Goal: Information Seeking & Learning: Understand process/instructions

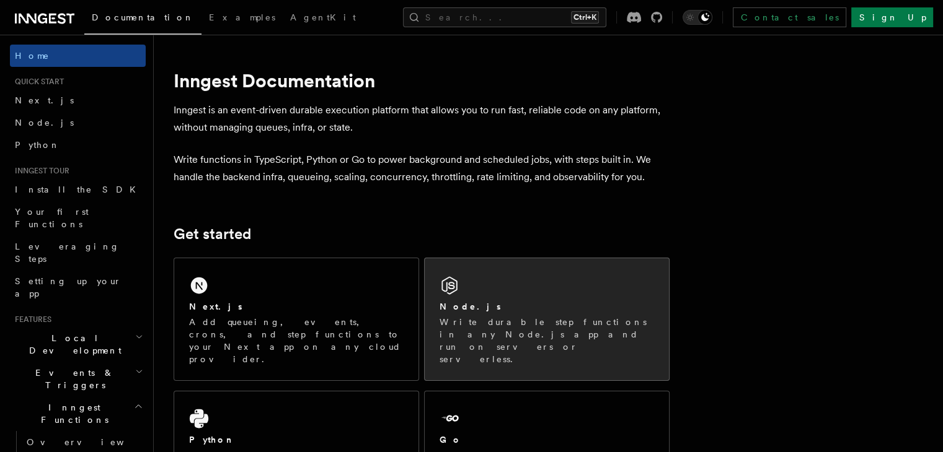
click at [518, 293] on div "Node.js Write durable step functions in any Node.js app and run on servers or s…" at bounding box center [547, 319] width 244 height 122
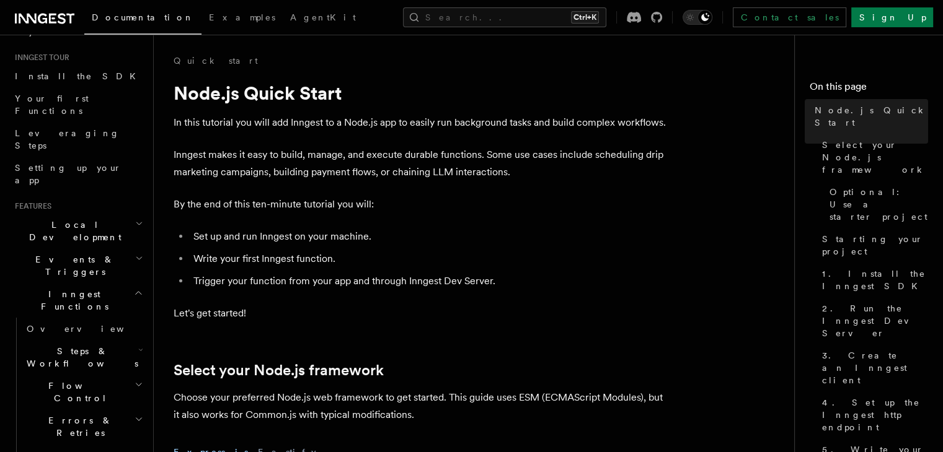
scroll to position [124, 0]
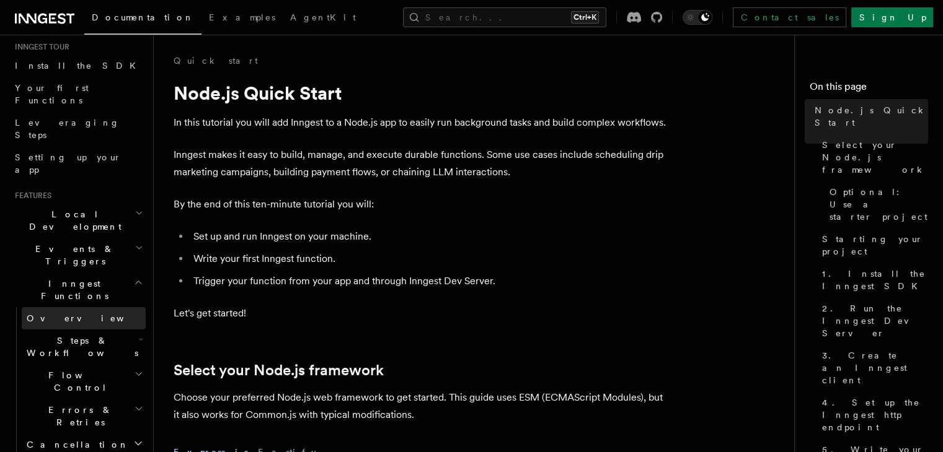
click at [78, 307] on link "Overview" at bounding box center [84, 318] width 124 height 22
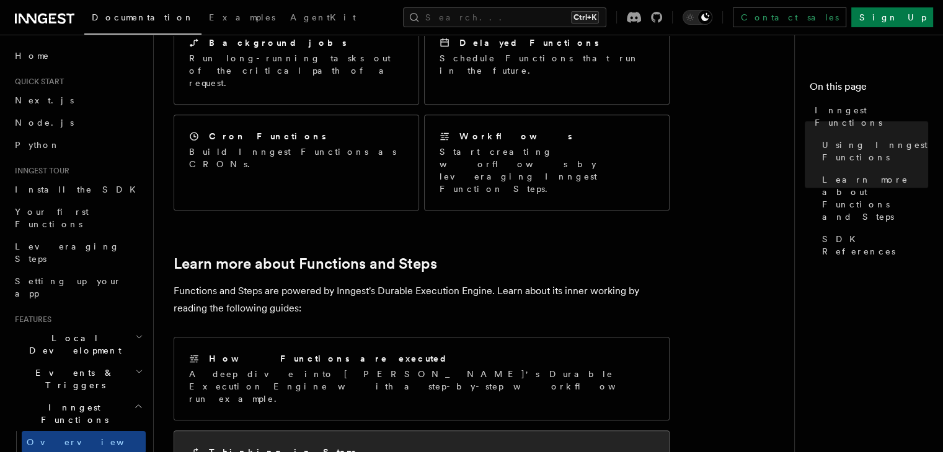
scroll to position [654, 0]
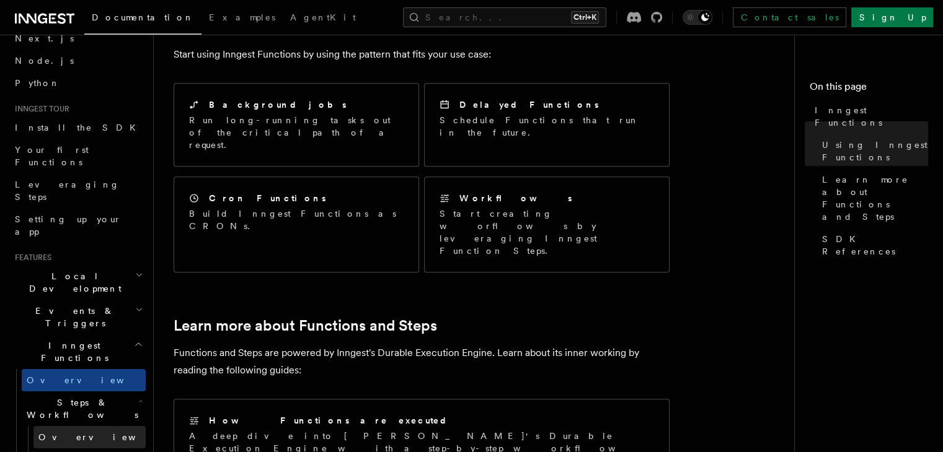
click at [56, 433] on span "Overview" at bounding box center [102, 438] width 128 height 10
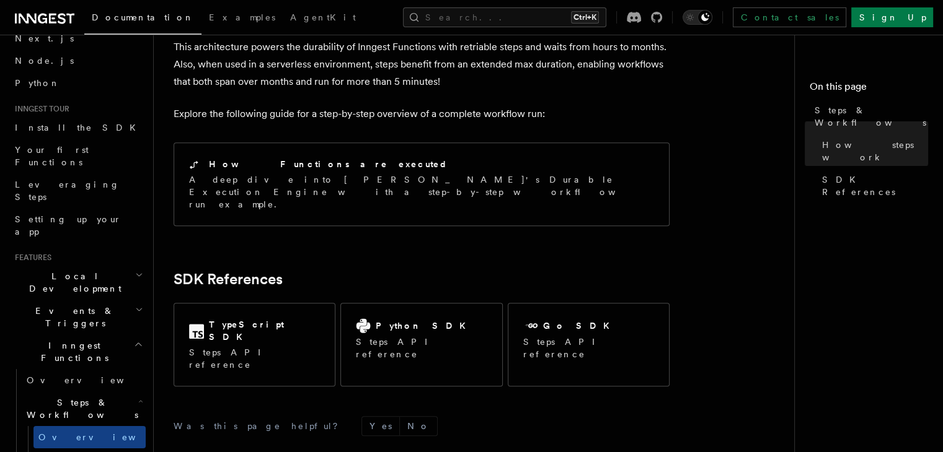
scroll to position [1302, 0]
click at [38, 452] on span "Function steps" at bounding box center [85, 460] width 95 height 10
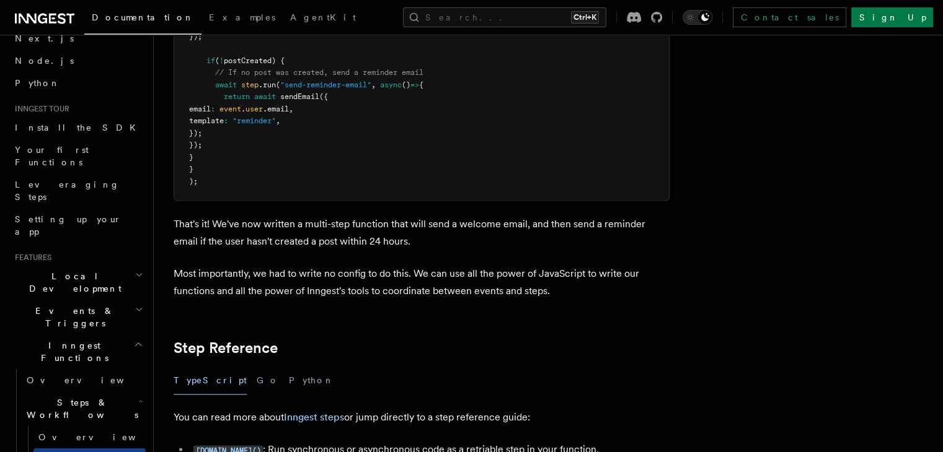
scroll to position [1735, 0]
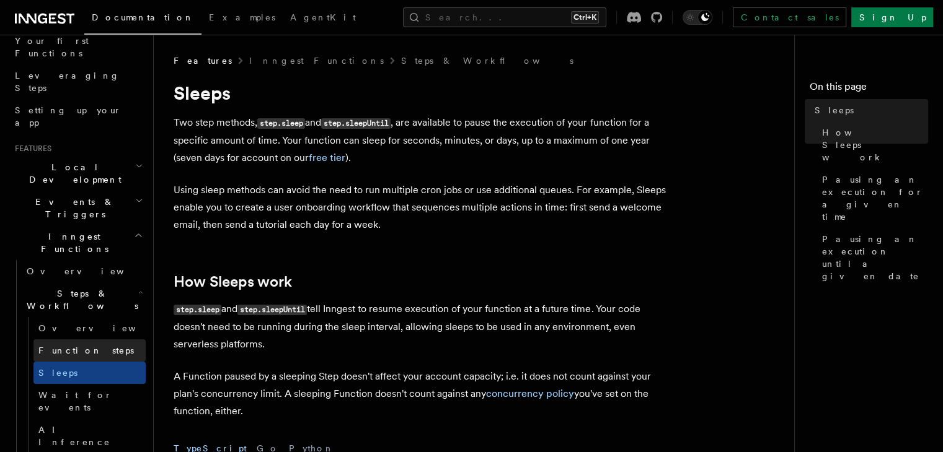
scroll to position [186, 0]
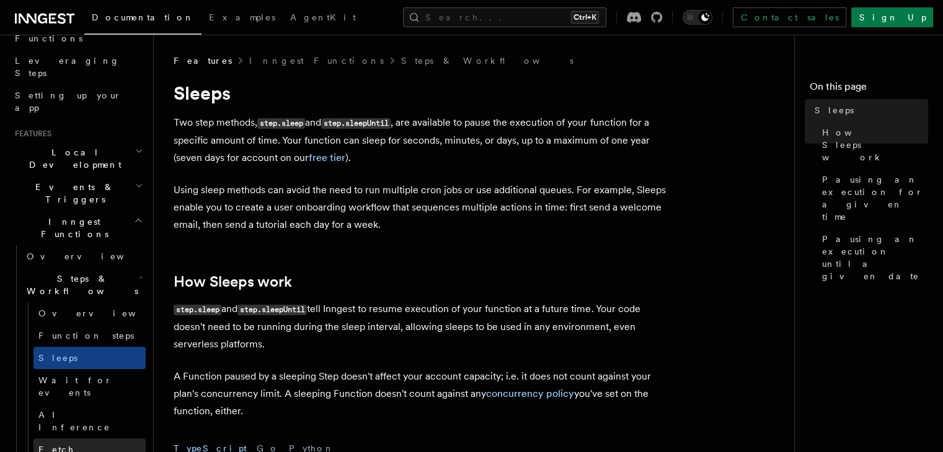
click at [71, 439] on link "Fetch" at bounding box center [89, 450] width 112 height 22
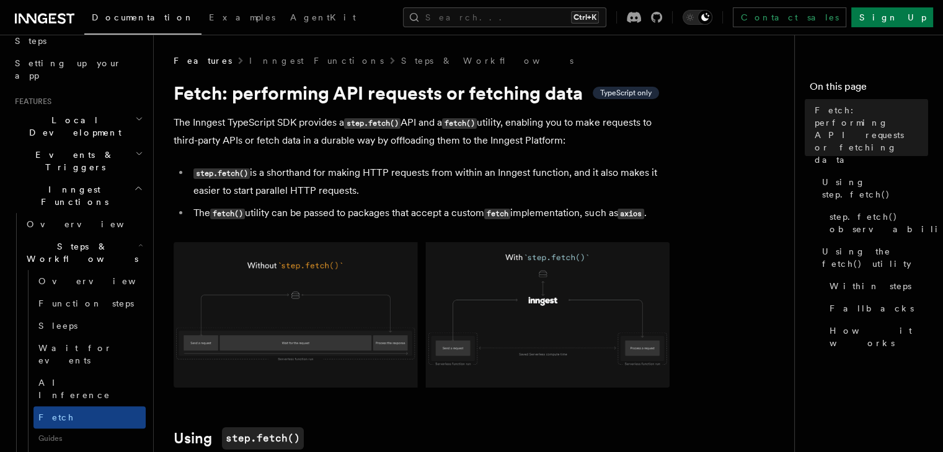
scroll to position [248, 0]
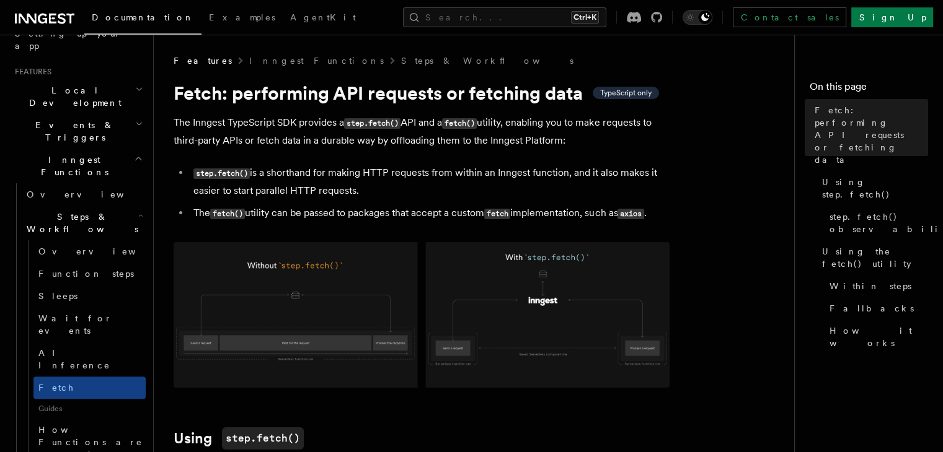
click at [71, 425] on span "How Functions are executed" at bounding box center [90, 442] width 104 height 35
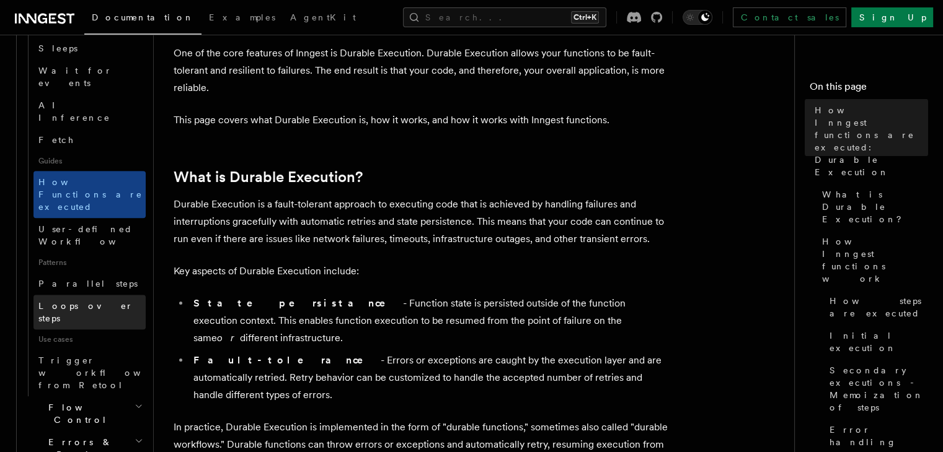
scroll to position [558, 0]
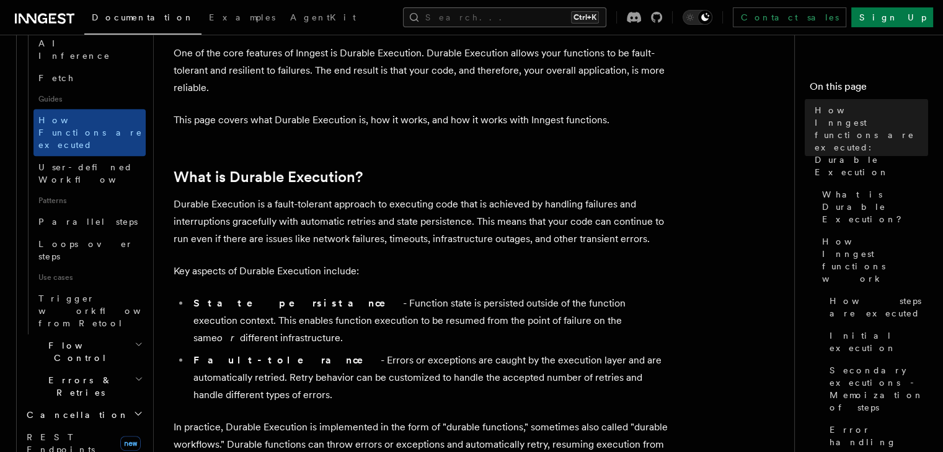
click at [495, 12] on button "Search... Ctrl+K" at bounding box center [504, 17] width 203 height 20
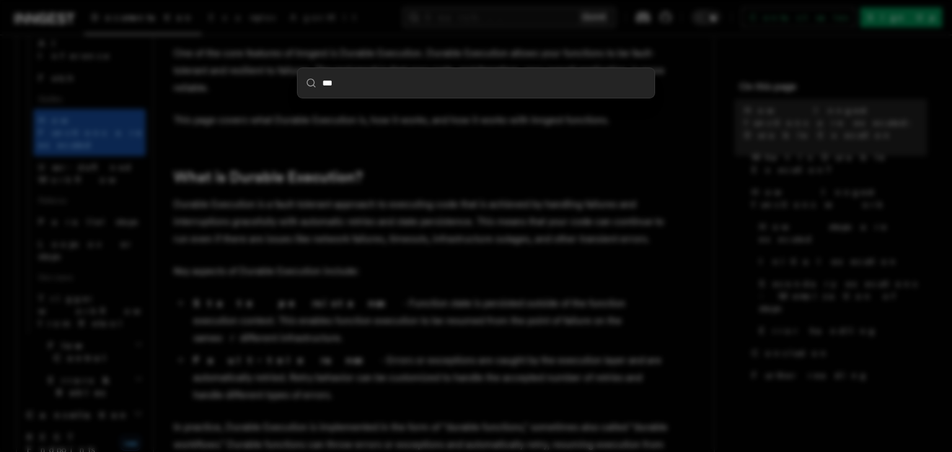
type input "****"
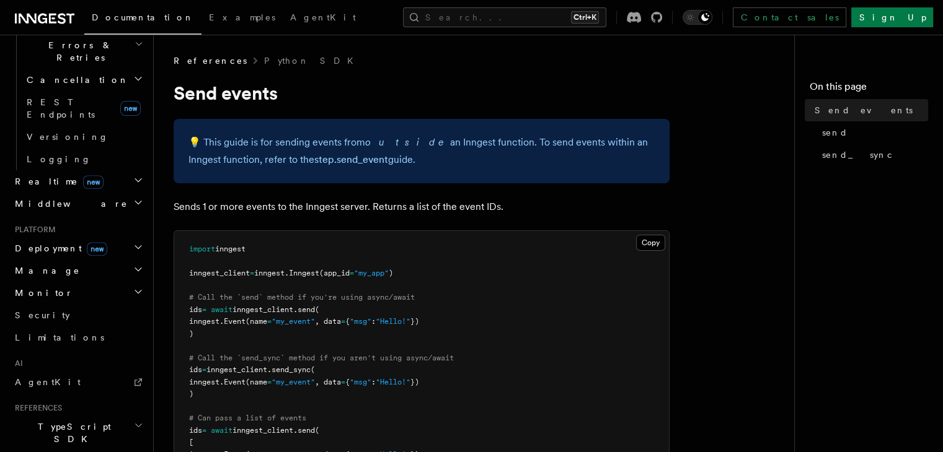
scroll to position [620, 0]
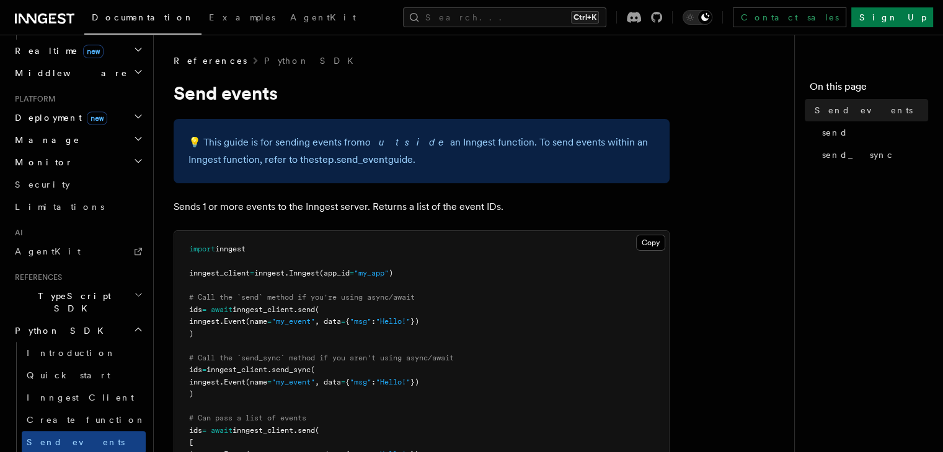
click at [95, 285] on h2 "TypeScript SDK" at bounding box center [78, 302] width 136 height 35
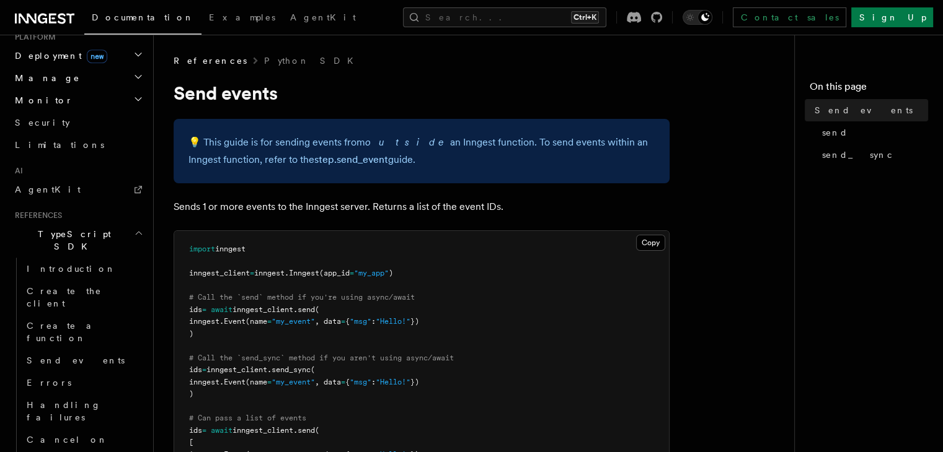
scroll to position [744, 0]
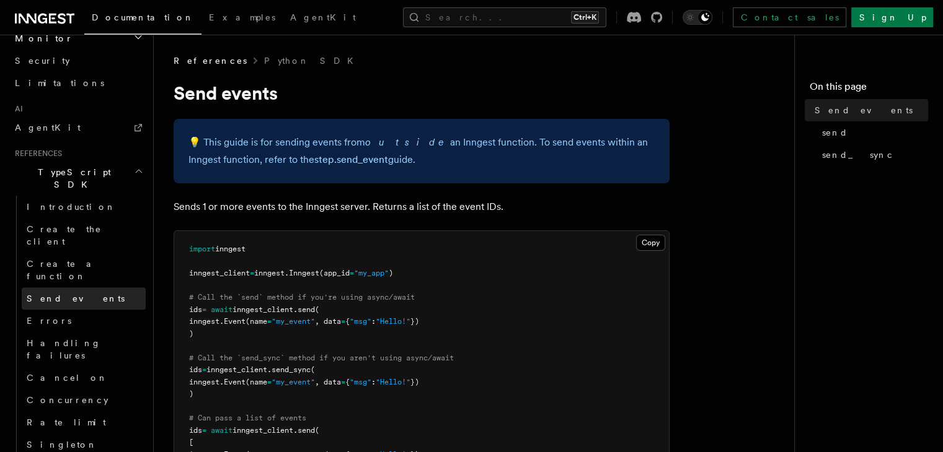
click at [93, 288] on link "Send events" at bounding box center [84, 299] width 124 height 22
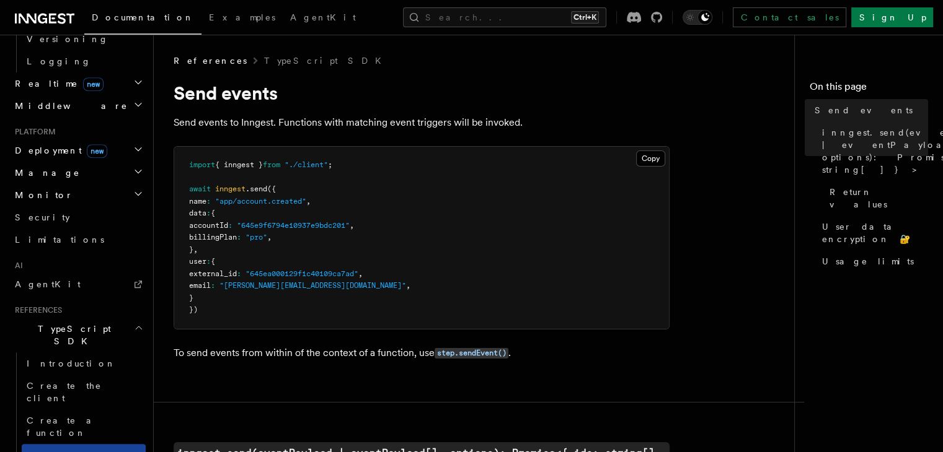
scroll to position [558, 0]
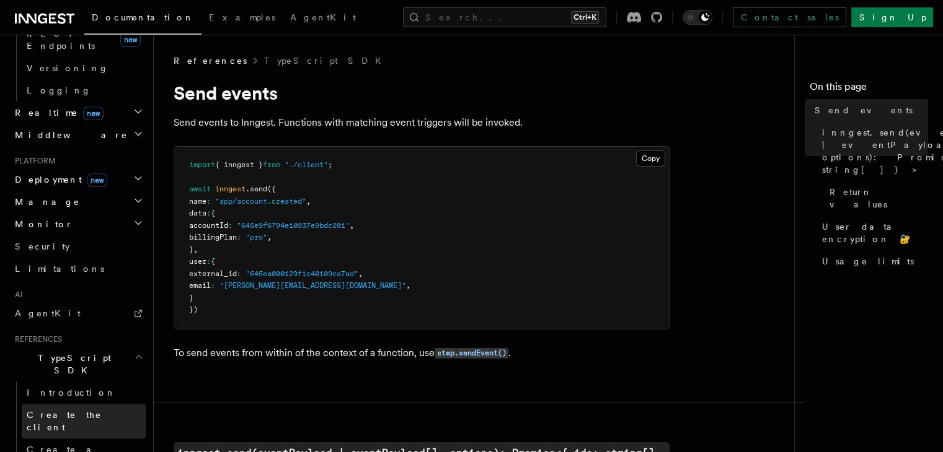
click at [40, 410] on span "Create the client" at bounding box center [64, 421] width 75 height 22
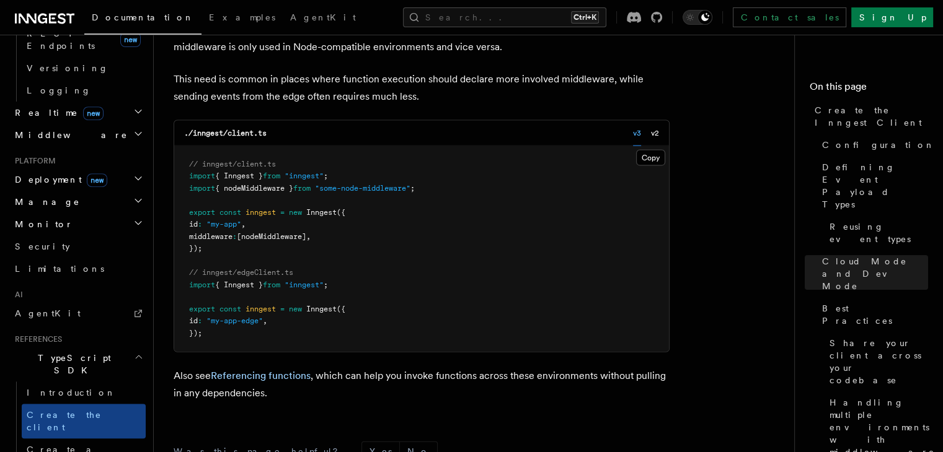
scroll to position [2772, 0]
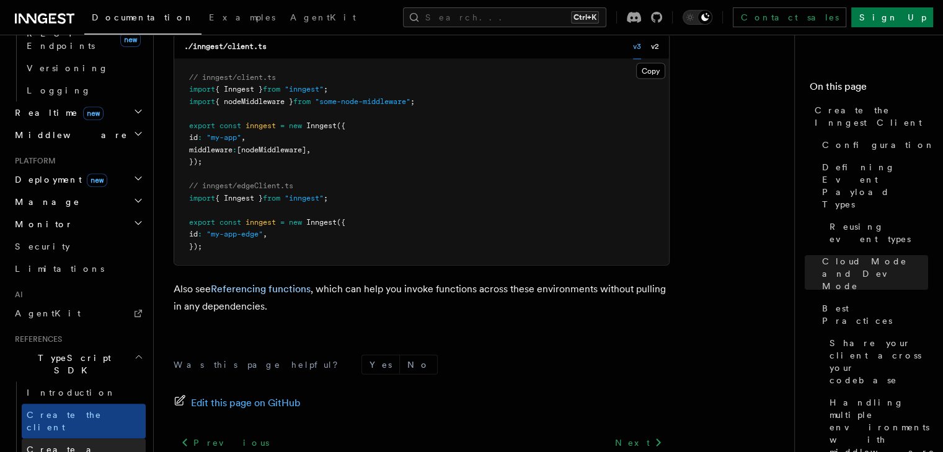
click at [52, 439] on link "Create a function" at bounding box center [84, 456] width 124 height 35
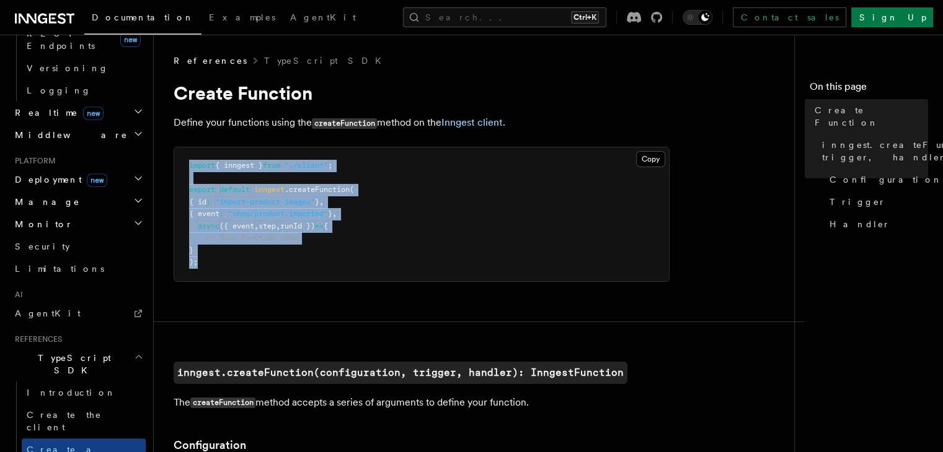
drag, startPoint x: 184, startPoint y: 172, endPoint x: 205, endPoint y: 263, distance: 94.1
click at [205, 263] on pre "import { inngest } from "./client" ; export default inngest .createFunction ( {…" at bounding box center [421, 215] width 495 height 134
click at [205, 264] on pre "import { inngest } from "./client" ; export default inngest .createFunction ( {…" at bounding box center [421, 215] width 495 height 134
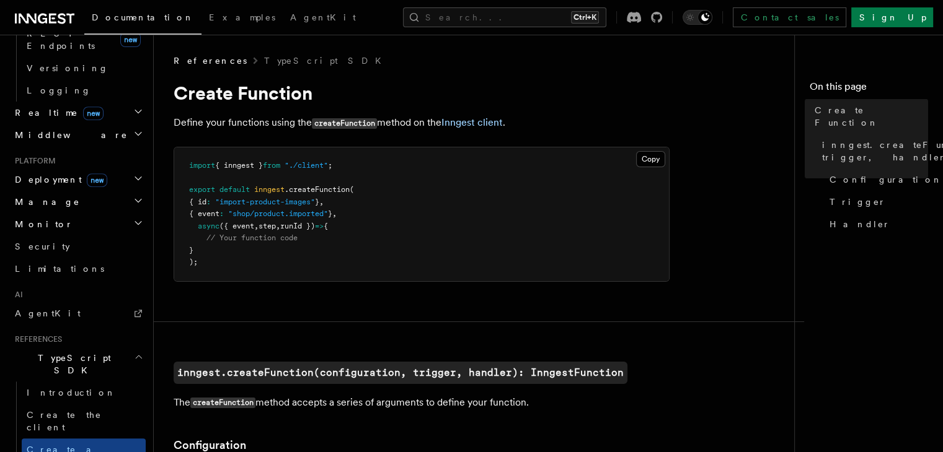
drag, startPoint x: 205, startPoint y: 264, endPoint x: 195, endPoint y: 236, distance: 29.6
click at [205, 261] on pre "import { inngest } from "./client" ; export default inngest .createFunction ( {…" at bounding box center [421, 215] width 495 height 134
drag, startPoint x: 185, startPoint y: 193, endPoint x: 320, endPoint y: 189, distance: 135.2
click at [320, 189] on pre "import { inngest } from "./client" ; export default inngest .createFunction ( {…" at bounding box center [421, 215] width 495 height 134
click at [322, 189] on span ".createFunction" at bounding box center [316, 189] width 65 height 9
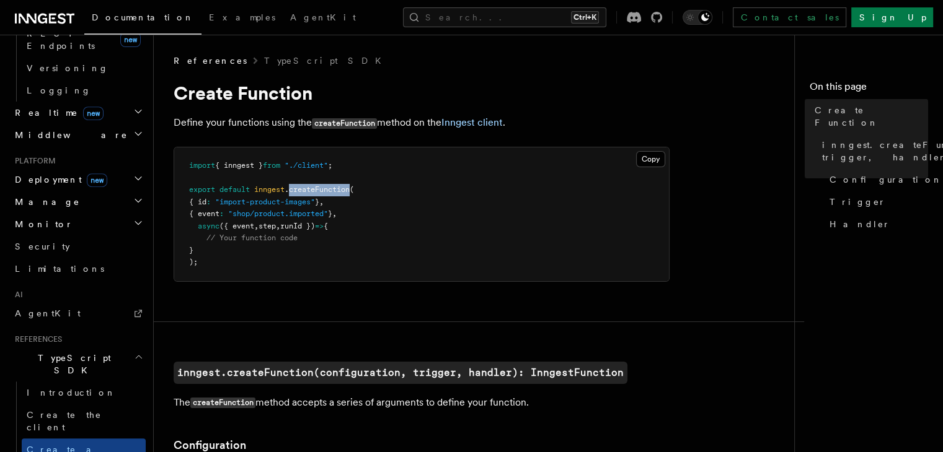
click at [322, 189] on span ".createFunction" at bounding box center [316, 189] width 65 height 9
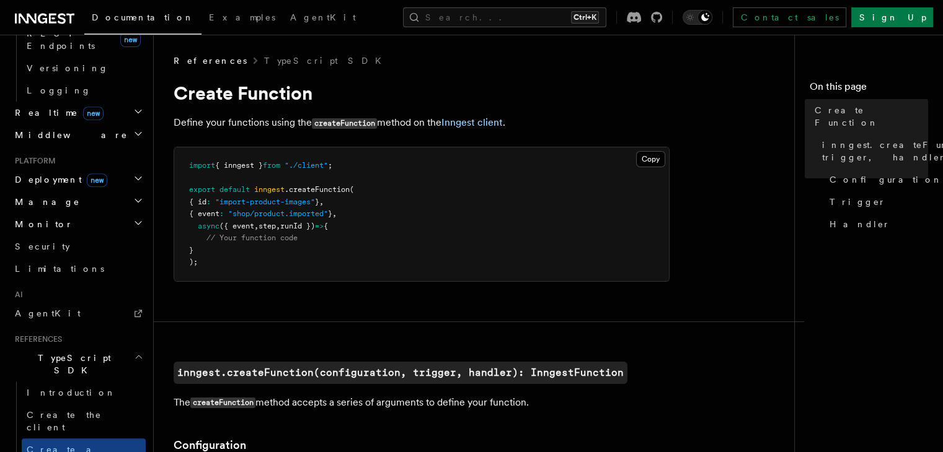
click at [322, 189] on span ".createFunction" at bounding box center [316, 189] width 65 height 9
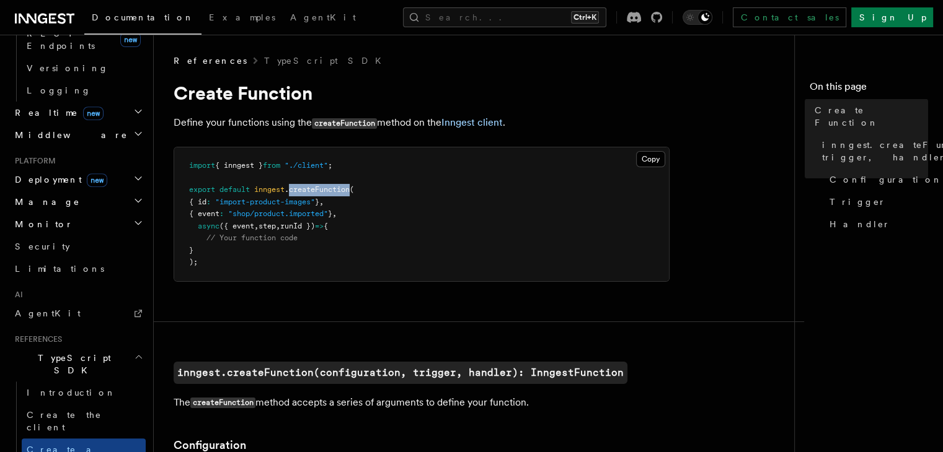
click at [322, 189] on span ".createFunction" at bounding box center [316, 189] width 65 height 9
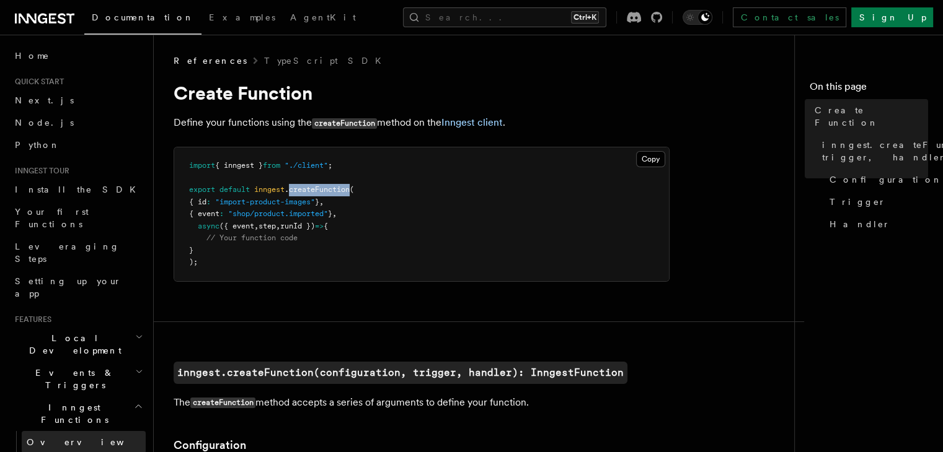
click at [71, 431] on link "Overview" at bounding box center [84, 442] width 124 height 22
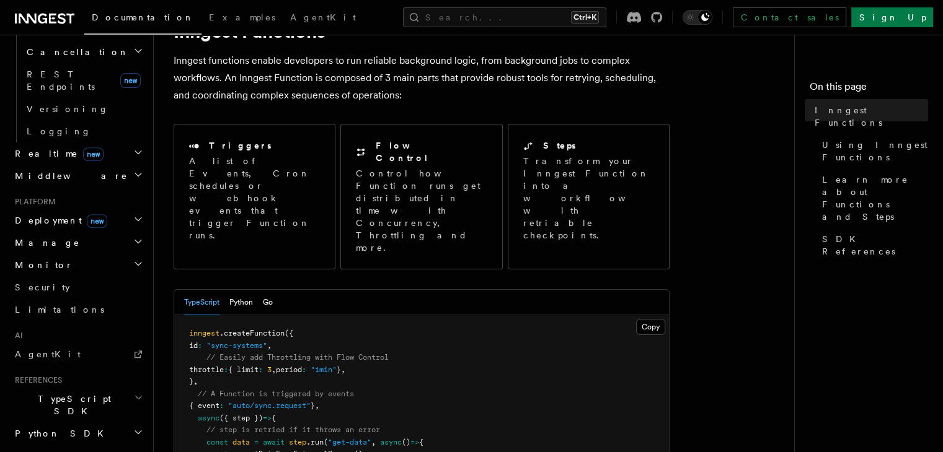
scroll to position [564, 0]
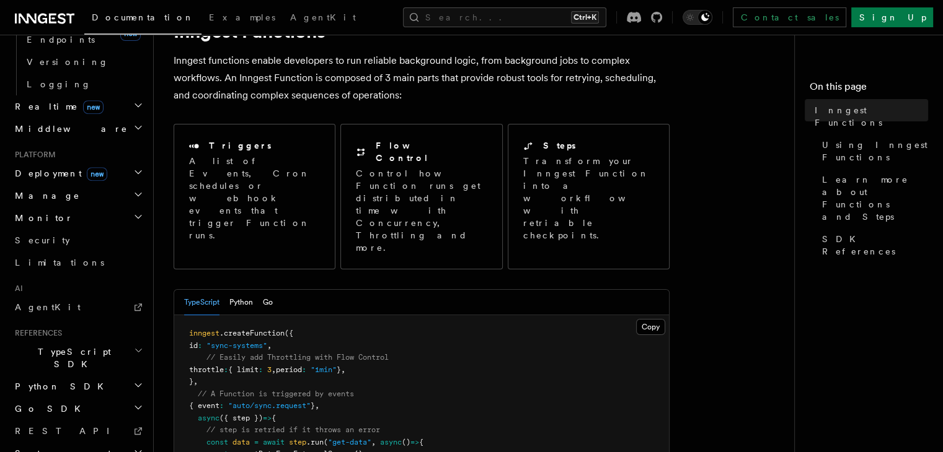
click at [86, 341] on h2 "TypeScript SDK" at bounding box center [78, 358] width 136 height 35
click at [66, 382] on span "Introduction" at bounding box center [71, 387] width 89 height 10
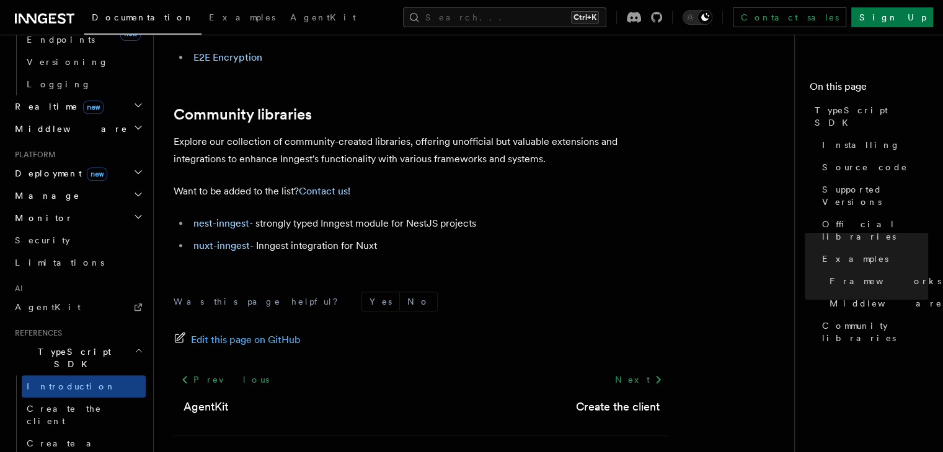
scroll to position [902, 0]
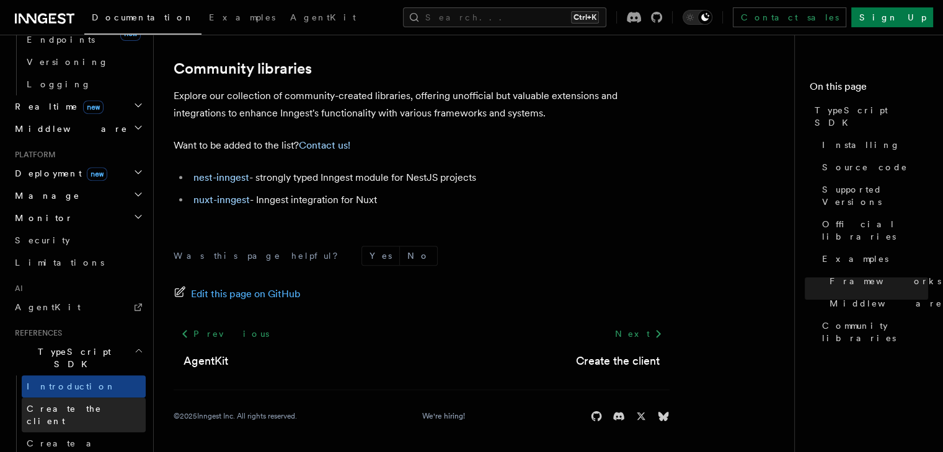
click at [53, 398] on link "Create the client" at bounding box center [84, 415] width 124 height 35
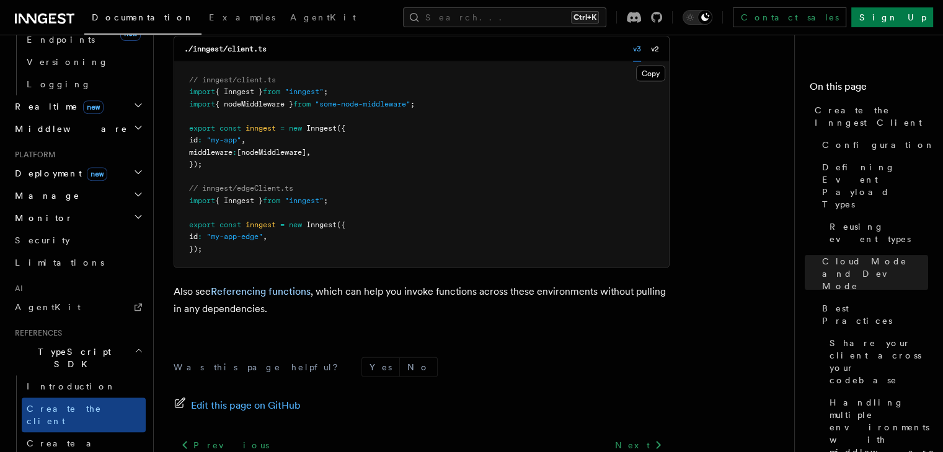
scroll to position [2772, 0]
click at [204, 18] on link "Examples" at bounding box center [241, 19] width 81 height 30
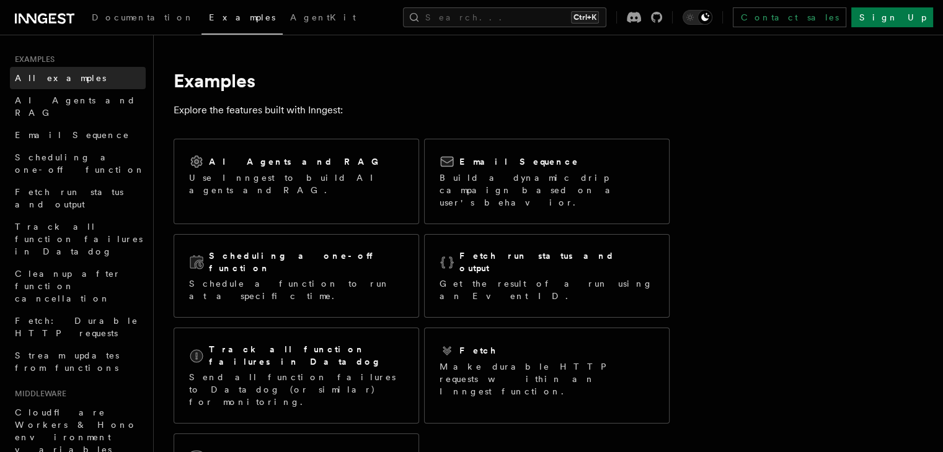
click at [69, 81] on link "All examples" at bounding box center [78, 78] width 136 height 22
click at [103, 12] on span "Documentation" at bounding box center [143, 17] width 102 height 10
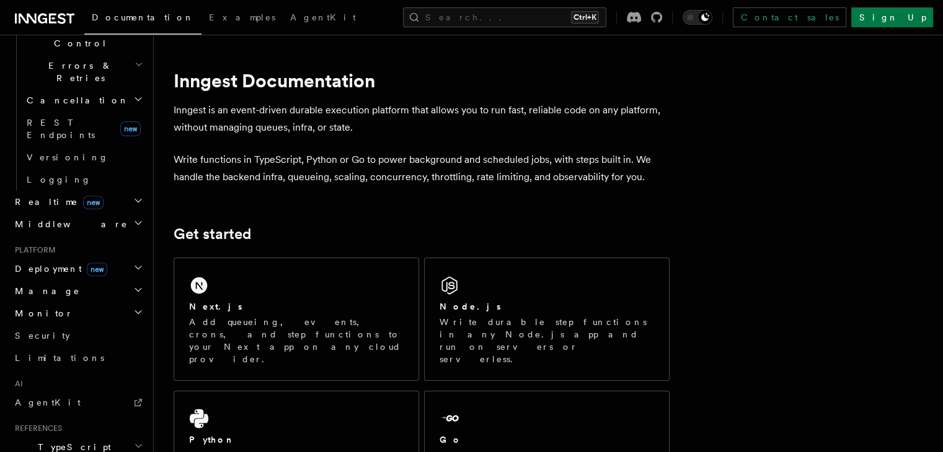
scroll to position [496, 0]
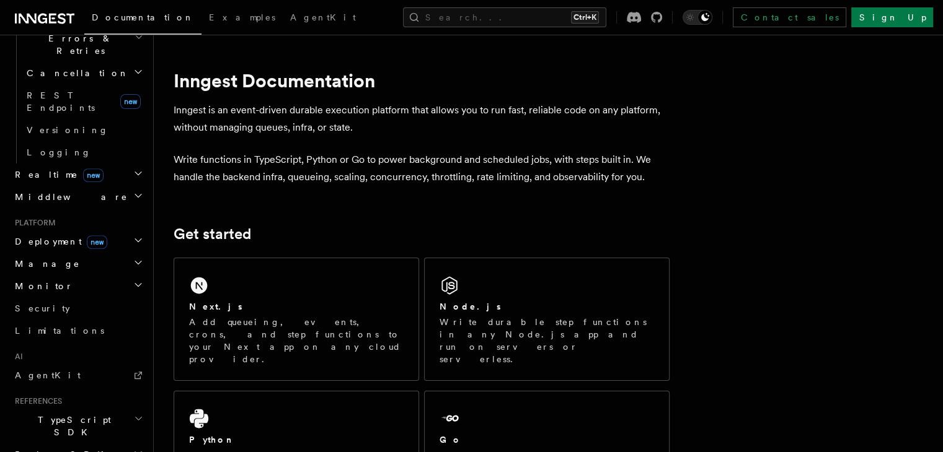
click at [74, 414] on span "TypeScript SDK" at bounding box center [72, 426] width 124 height 25
click at [61, 450] on span "Introduction" at bounding box center [71, 455] width 89 height 10
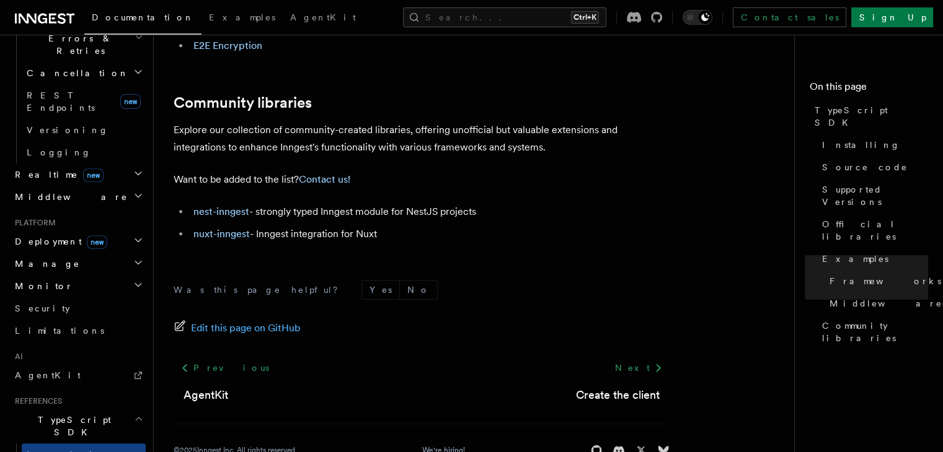
scroll to position [902, 0]
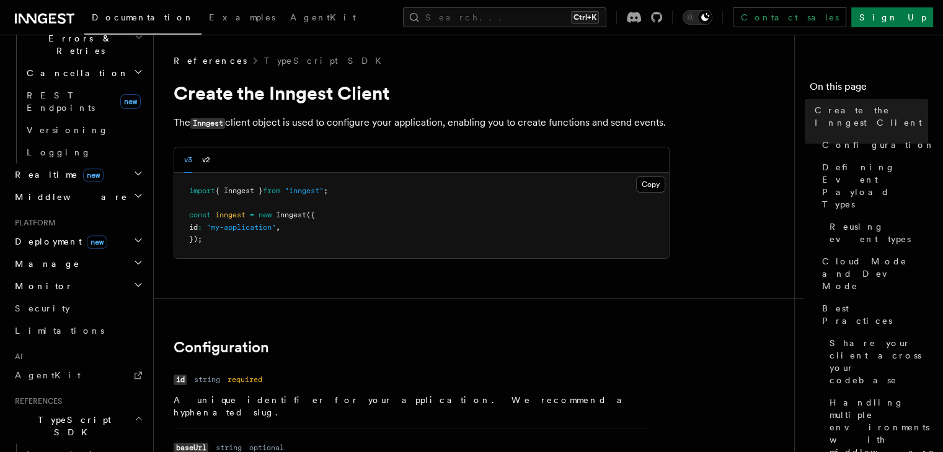
click at [200, 169] on div "v3 v2" at bounding box center [197, 160] width 26 height 25
click at [201, 160] on div "v3 v2" at bounding box center [197, 160] width 26 height 25
click at [202, 159] on button "v2" at bounding box center [206, 160] width 8 height 25
click at [192, 157] on div "v3 v2" at bounding box center [197, 160] width 26 height 25
click at [198, 157] on div "v3 v2" at bounding box center [197, 160] width 26 height 25
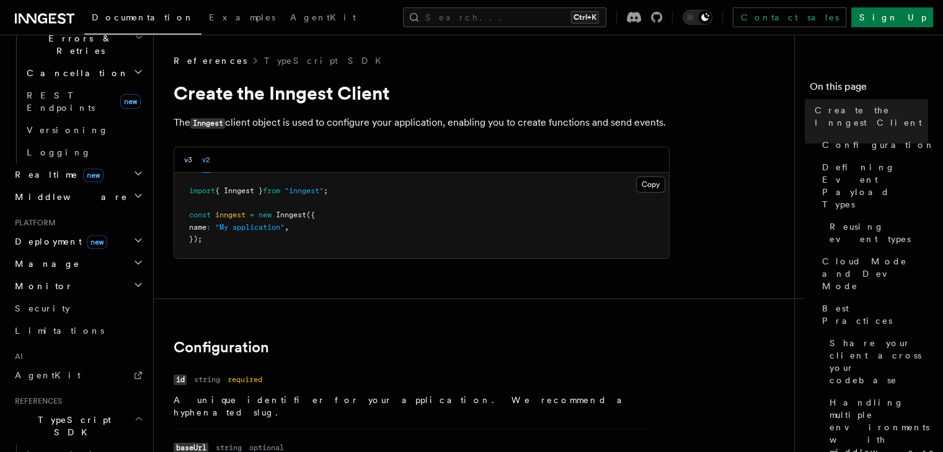
click at [189, 156] on button "v3" at bounding box center [188, 160] width 8 height 25
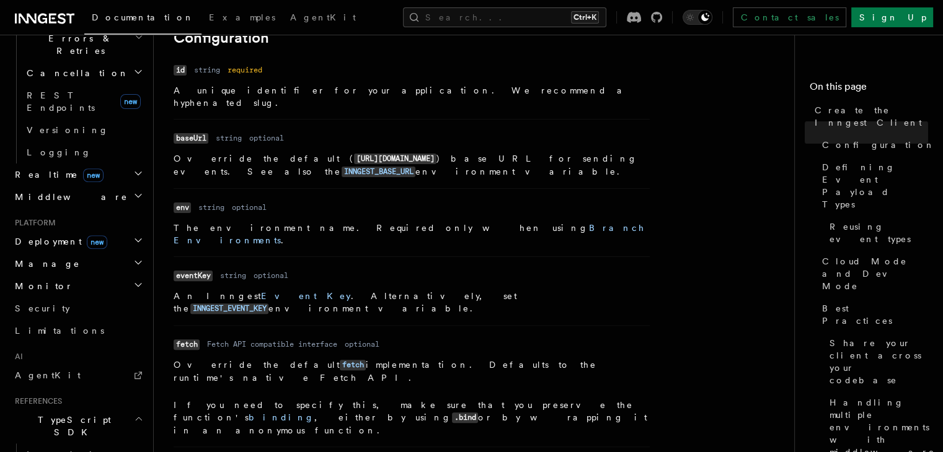
scroll to position [248, 0]
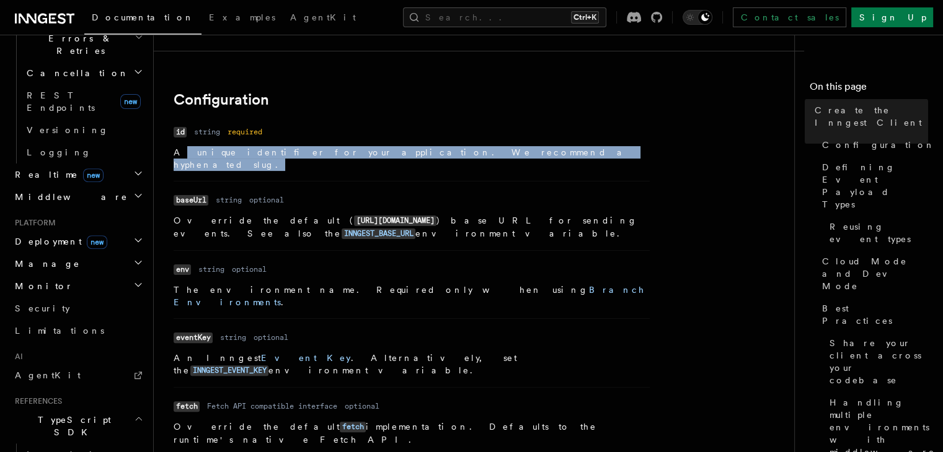
drag, startPoint x: 180, startPoint y: 150, endPoint x: 466, endPoint y: 145, distance: 285.8
click at [466, 145] on dl "Name id Type string Required required Description A unique identifier for your …" at bounding box center [412, 147] width 476 height 48
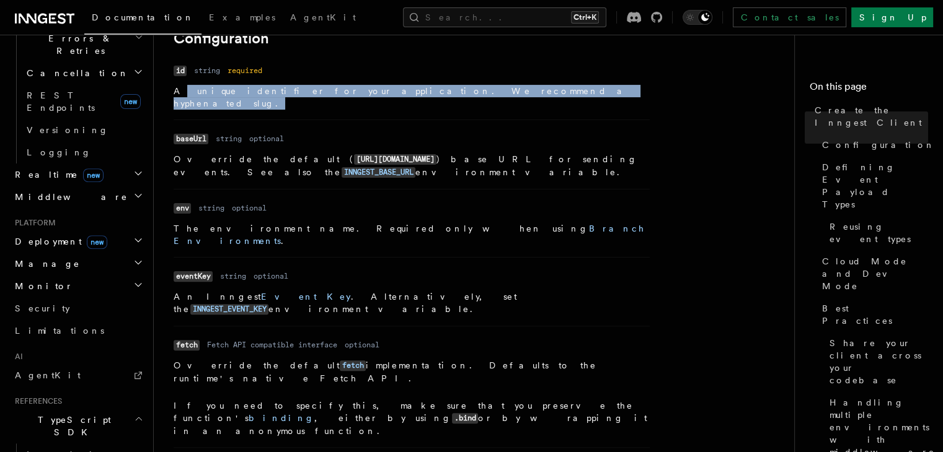
scroll to position [310, 0]
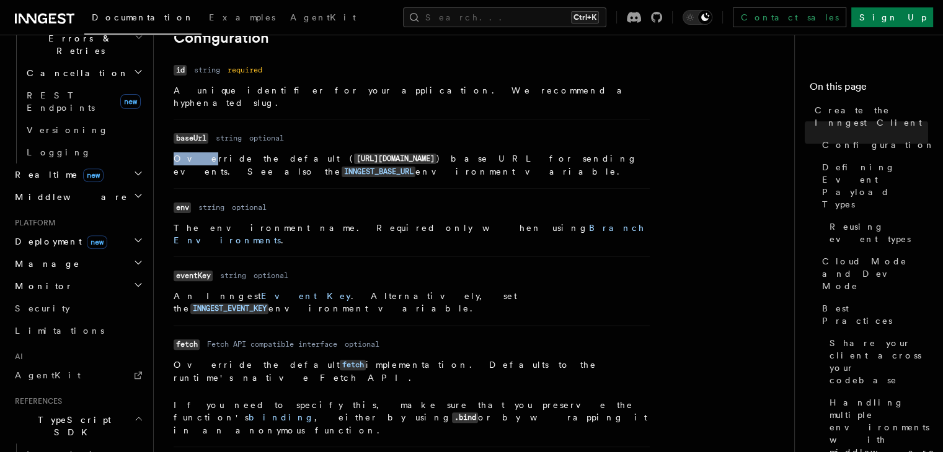
drag, startPoint x: 175, startPoint y: 146, endPoint x: 188, endPoint y: 152, distance: 14.4
click at [188, 152] on p "Override the default ( https://inn.gs/ ) base URL for sending events. See also …" at bounding box center [412, 165] width 476 height 26
click at [261, 291] on link "Event Key" at bounding box center [306, 296] width 90 height 10
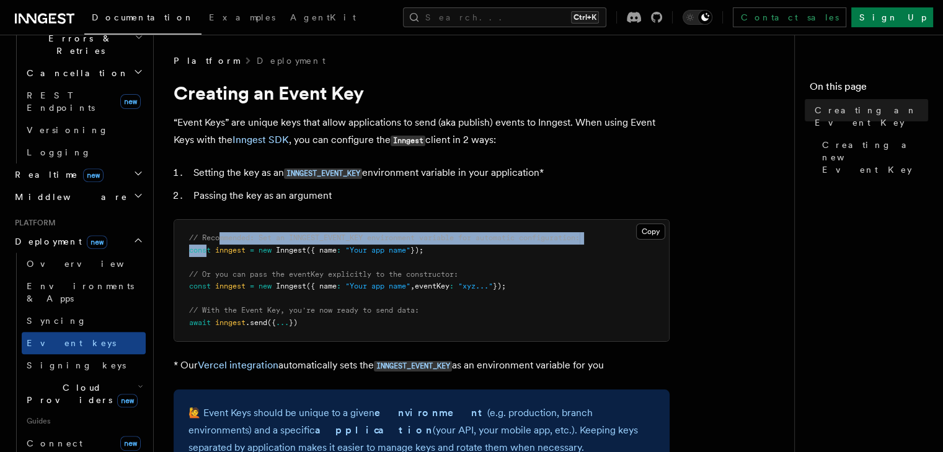
drag, startPoint x: 212, startPoint y: 245, endPoint x: 221, endPoint y: 244, distance: 9.5
click at [219, 244] on pre "// Recommended: Set an INNGEST_EVENT_KEY environment variable for automatic con…" at bounding box center [421, 280] width 495 height 121
click at [295, 236] on span "// Recommended: Set an INNGEST_EVENT_KEY environment variable for automatic con…" at bounding box center [384, 238] width 390 height 9
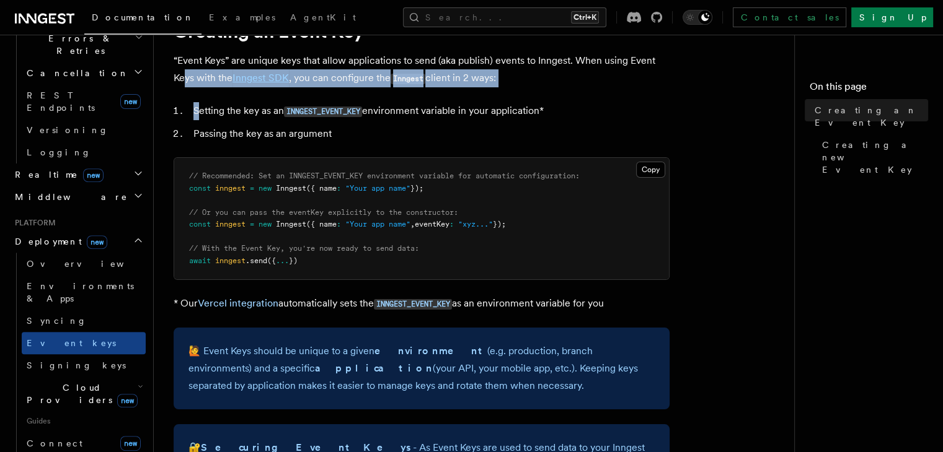
drag, startPoint x: 185, startPoint y: 124, endPoint x: 198, endPoint y: 120, distance: 14.3
click at [298, 118] on li "Setting the key as an INNGEST_EVENT_KEY environment variable in your applicatio…" at bounding box center [430, 111] width 480 height 18
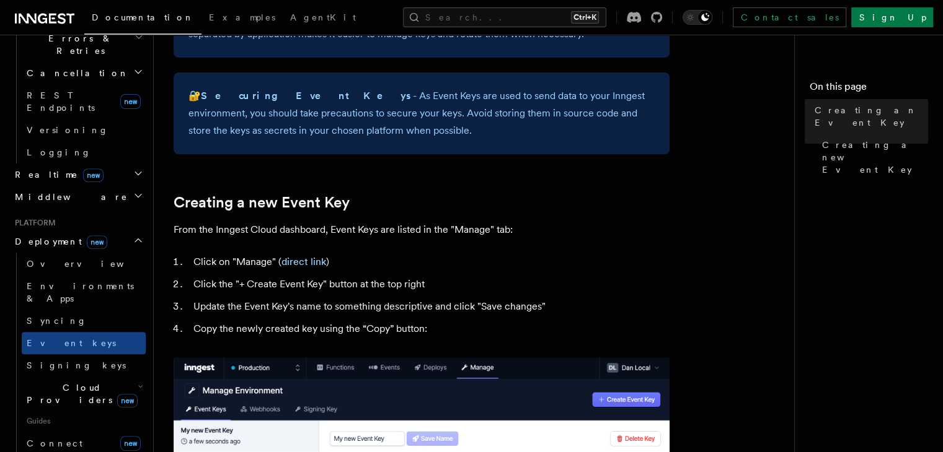
scroll to position [434, 0]
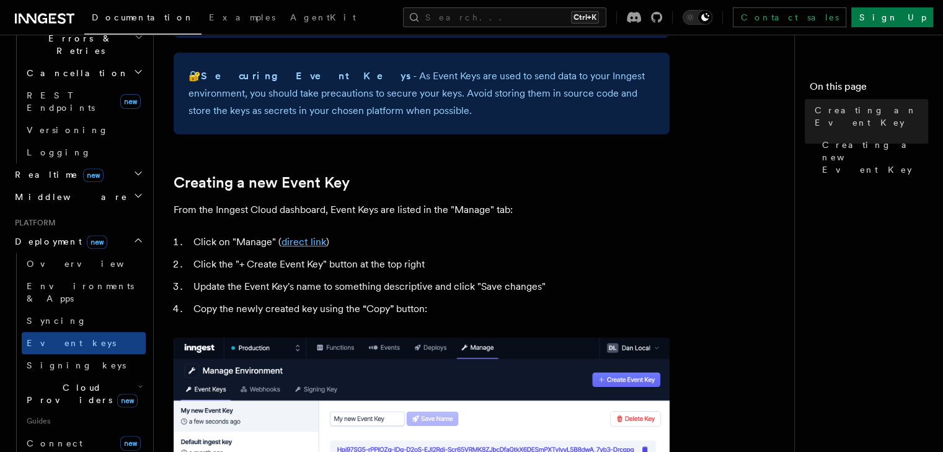
click at [301, 242] on link "direct link" at bounding box center [303, 242] width 45 height 12
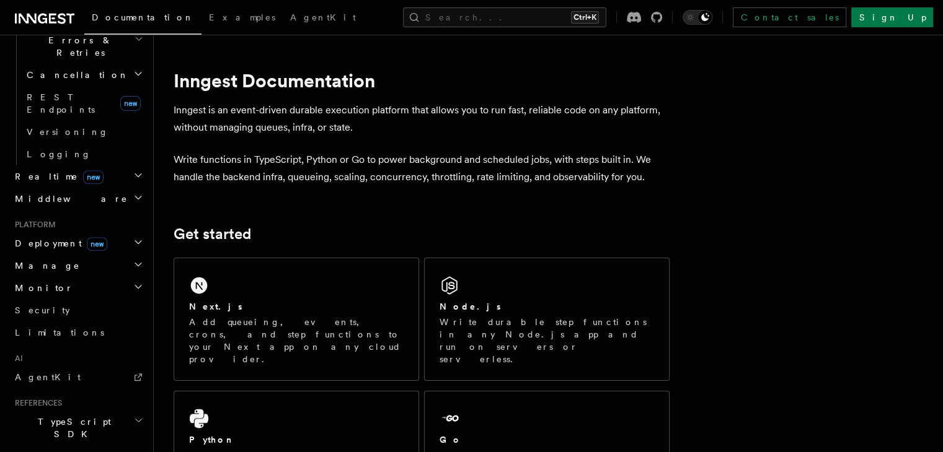
scroll to position [558, 0]
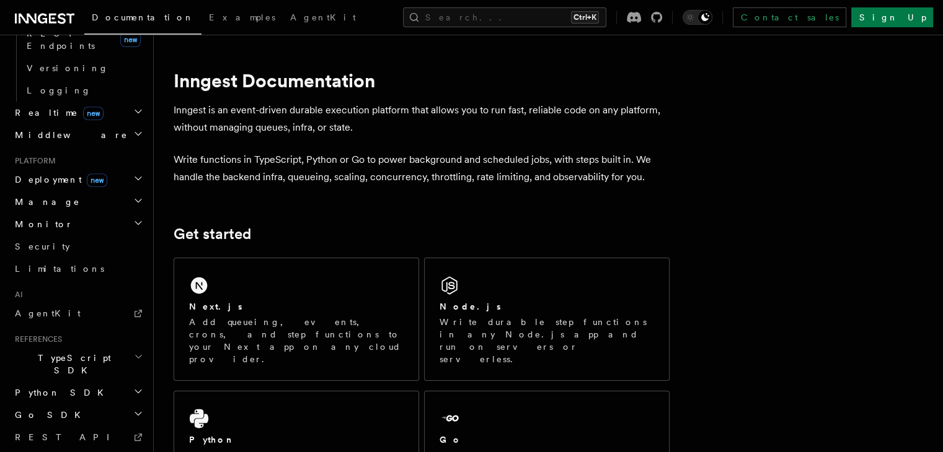
click at [65, 347] on h2 "TypeScript SDK" at bounding box center [78, 364] width 136 height 35
click at [63, 382] on link "Introduction" at bounding box center [84, 393] width 124 height 22
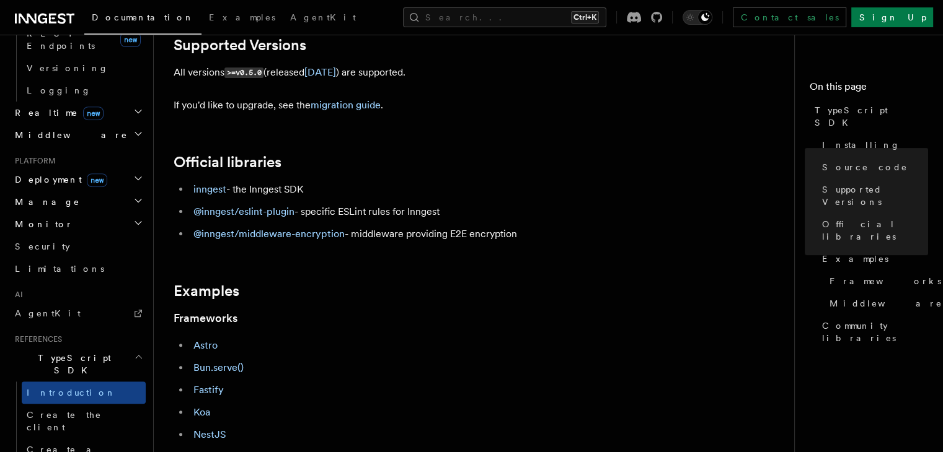
scroll to position [496, 0]
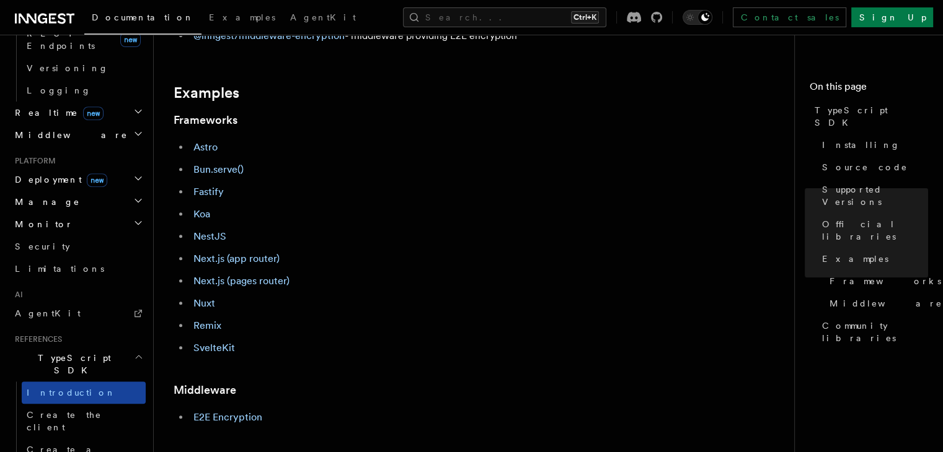
click at [43, 382] on link "Introduction" at bounding box center [84, 393] width 124 height 22
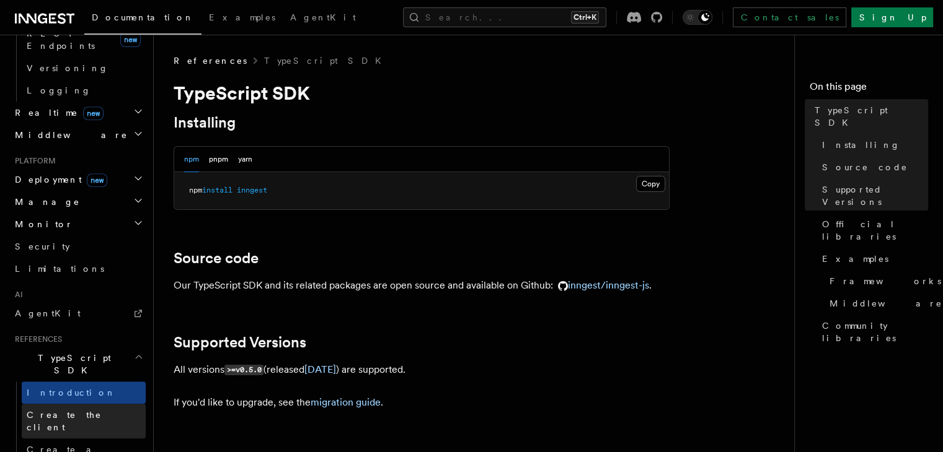
click at [50, 410] on span "Create the client" at bounding box center [64, 421] width 75 height 22
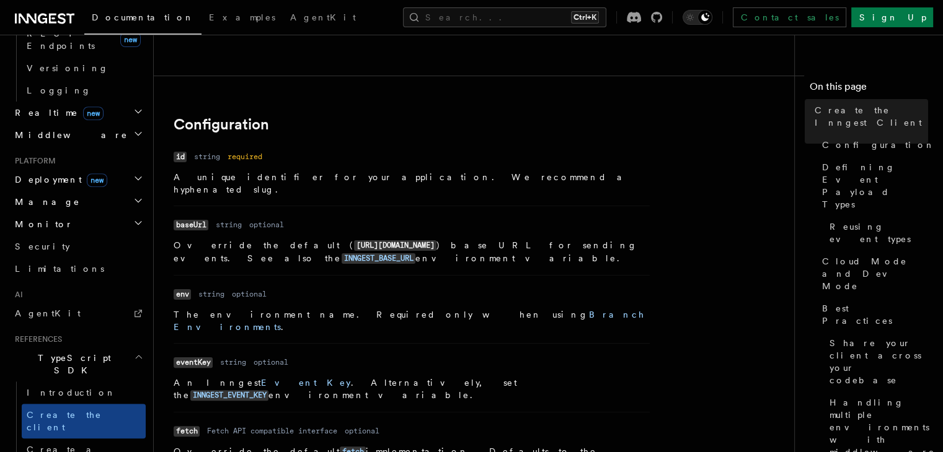
scroll to position [248, 0]
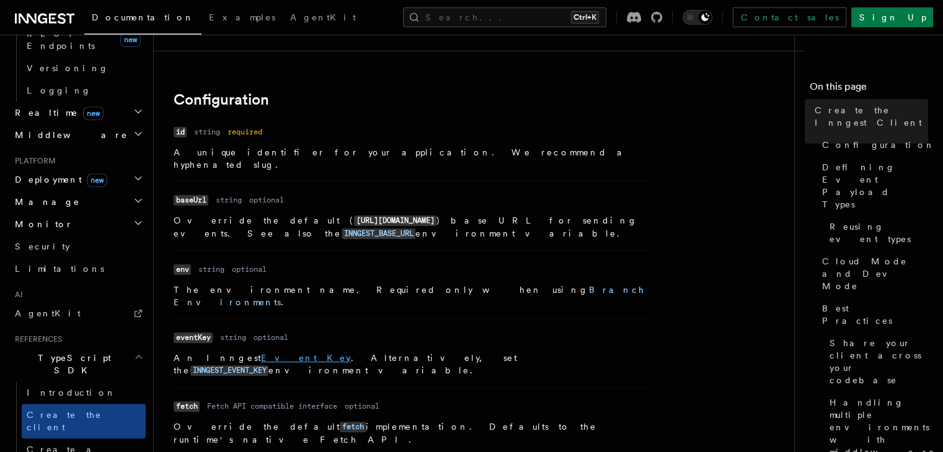
click at [261, 353] on link "Event Key" at bounding box center [306, 358] width 90 height 10
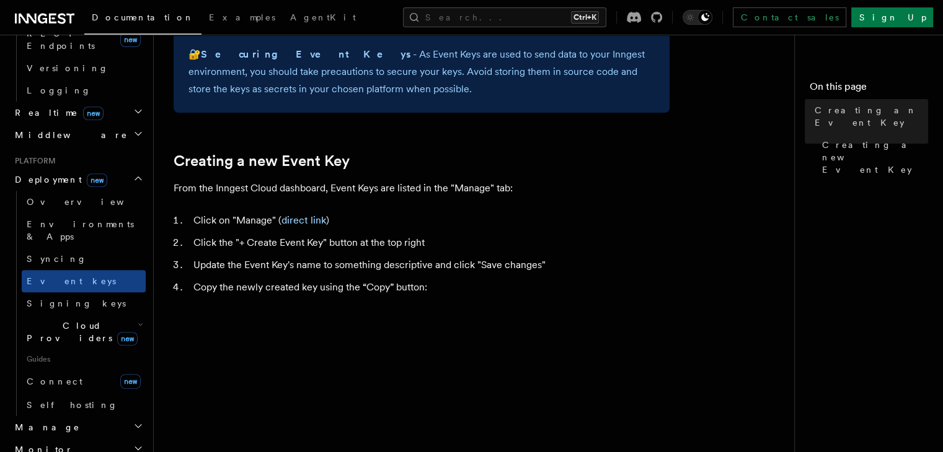
scroll to position [434, 0]
